Goal: Task Accomplishment & Management: Use online tool/utility

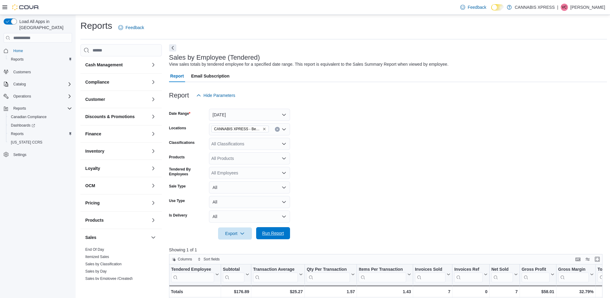
scroll to position [183, 0]
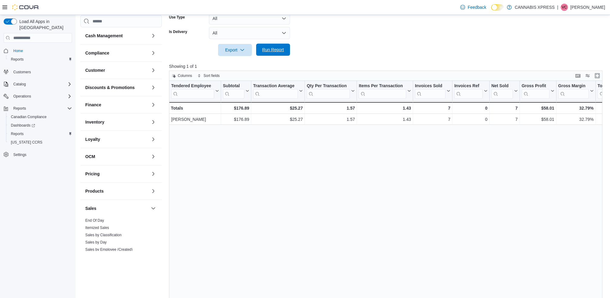
click at [275, 48] on span "Run Report" at bounding box center [273, 50] width 22 height 6
click at [262, 56] on div at bounding box center [388, 59] width 438 height 7
click at [277, 59] on div at bounding box center [388, 59] width 438 height 7
click at [277, 54] on span "Run Report" at bounding box center [273, 50] width 27 height 12
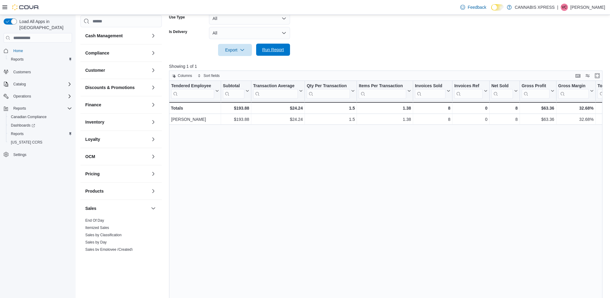
click at [276, 54] on span "Run Report" at bounding box center [273, 50] width 27 height 12
click at [270, 44] on span "Run Report" at bounding box center [273, 50] width 27 height 12
click at [278, 59] on div at bounding box center [388, 59] width 438 height 7
click at [275, 50] on span "Run Report" at bounding box center [273, 50] width 22 height 6
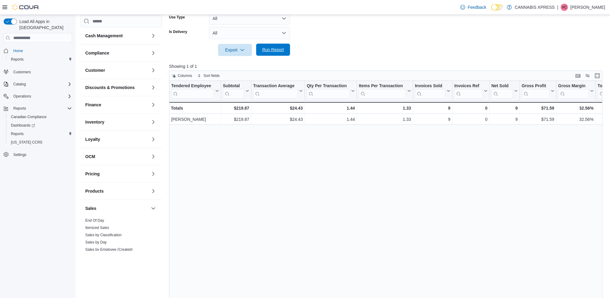
click at [275, 50] on span "Run Report" at bounding box center [273, 50] width 22 height 6
click at [274, 51] on span "Run Report" at bounding box center [273, 50] width 22 height 6
click at [271, 48] on span "Run Report" at bounding box center [273, 50] width 22 height 6
